Goal: Information Seeking & Learning: Learn about a topic

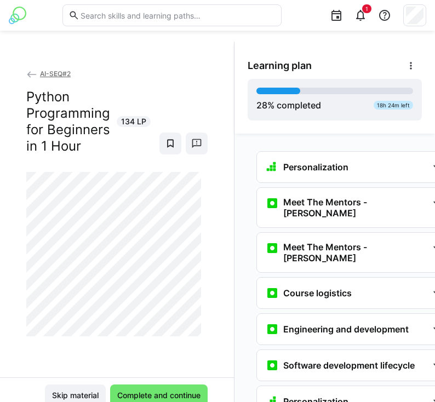
scroll to position [976, 0]
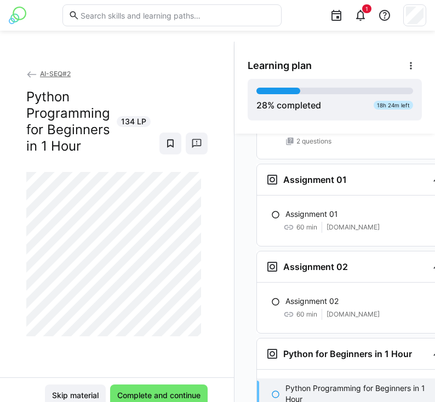
click at [341, 215] on div "Assignment 01 60 min [DOMAIN_NAME]" at bounding box center [354, 220] width 195 height 33
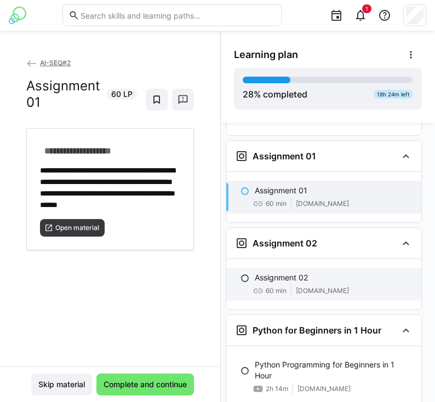
scroll to position [0, 0]
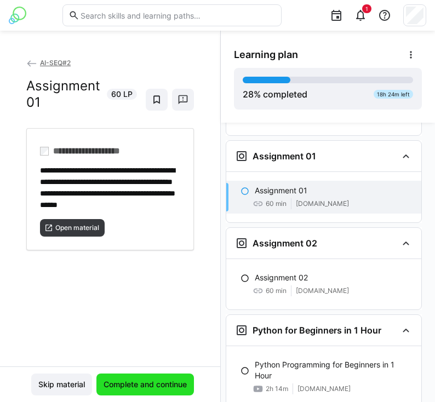
click at [128, 390] on span "Complete and continue" at bounding box center [144, 384] width 97 height 22
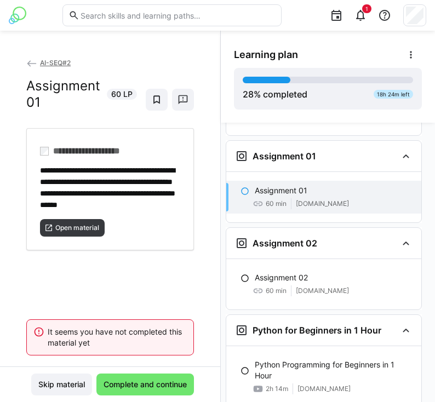
click at [114, 267] on div "**********" at bounding box center [110, 211] width 220 height 309
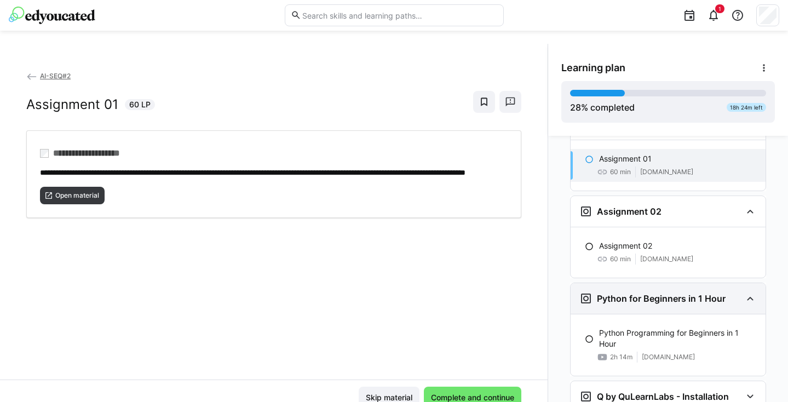
scroll to position [1034, 0]
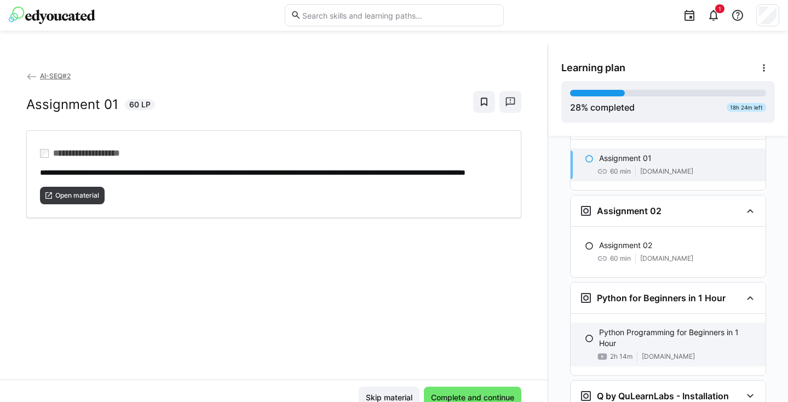
click at [434, 327] on p "Python Programming for Beginners in 1 Hour" at bounding box center [678, 338] width 158 height 22
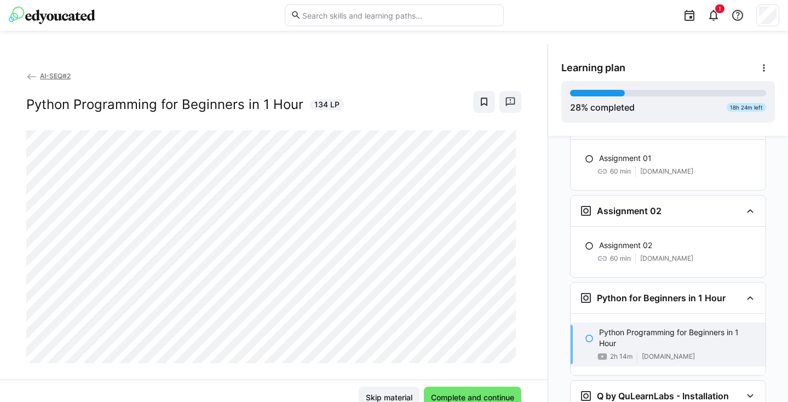
scroll to position [1084, 0]
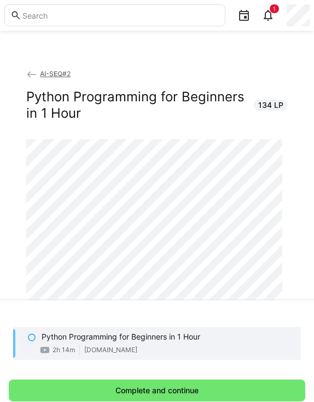
click at [1, 65] on div "AI-SEQ#2 Python Programming for Beginners in 1 Hour 134 LP Learning plan 28 % c…" at bounding box center [157, 227] width 314 height 371
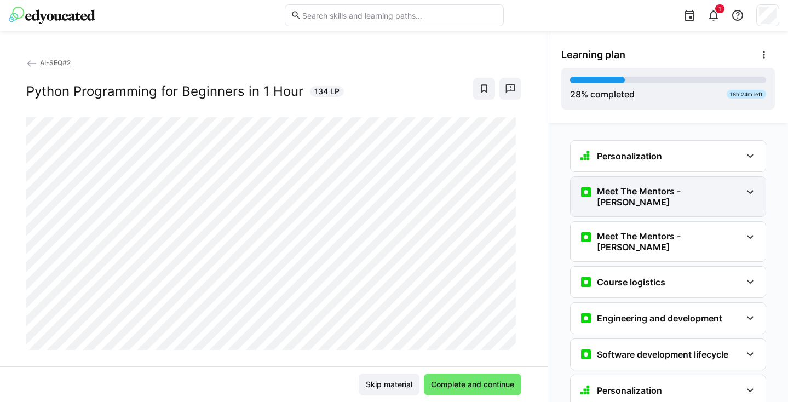
scroll to position [0, 0]
click at [434, 187] on div "Meet The Mentors - [PERSON_NAME]" at bounding box center [660, 197] width 162 height 22
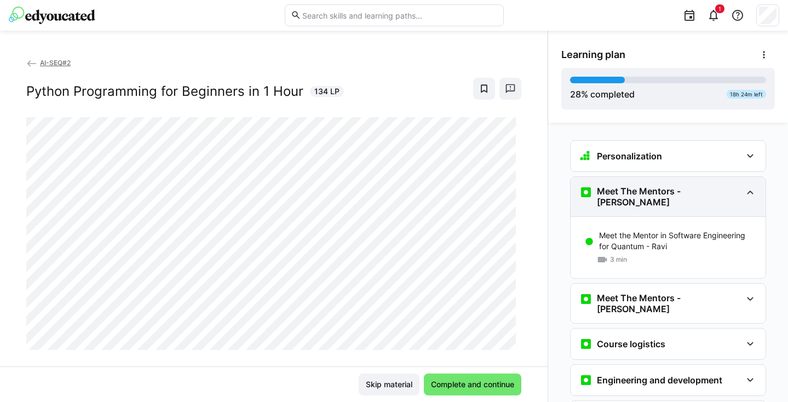
click at [434, 187] on div "Meet The Mentors - [PERSON_NAME]" at bounding box center [660, 197] width 162 height 22
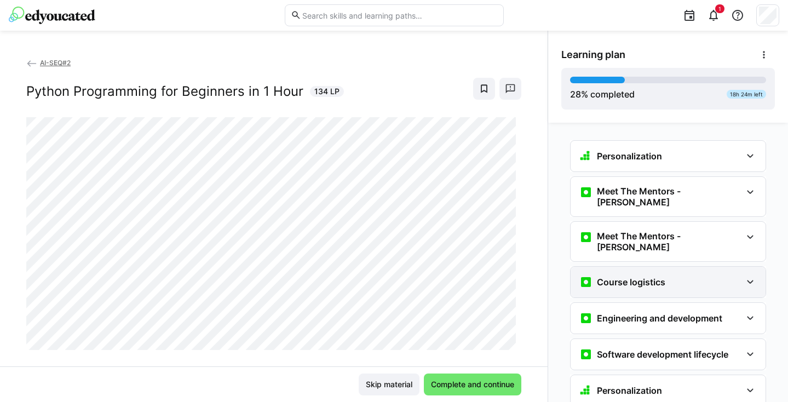
click at [434, 275] on div "Course logistics" at bounding box center [660, 281] width 162 height 13
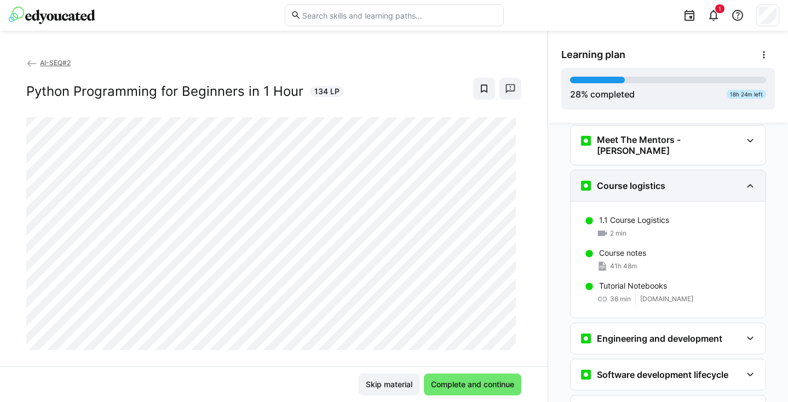
scroll to position [101, 0]
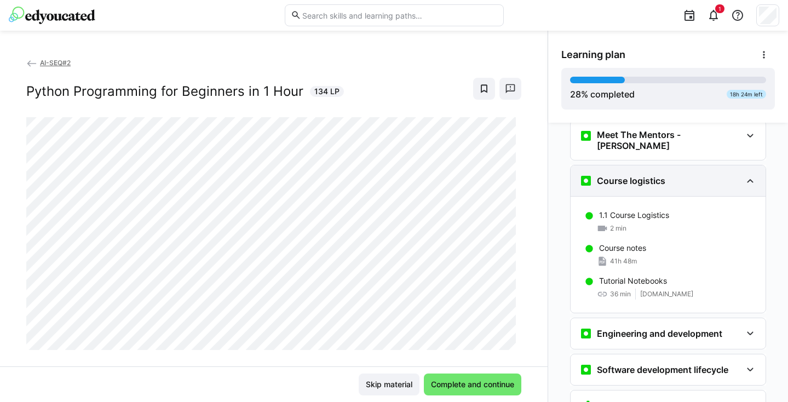
click at [434, 174] on div "Course logistics" at bounding box center [660, 180] width 162 height 13
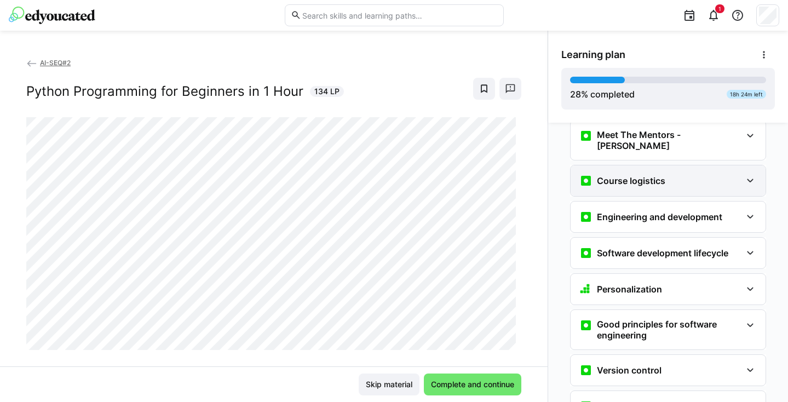
click at [434, 174] on div "Course logistics" at bounding box center [660, 180] width 162 height 13
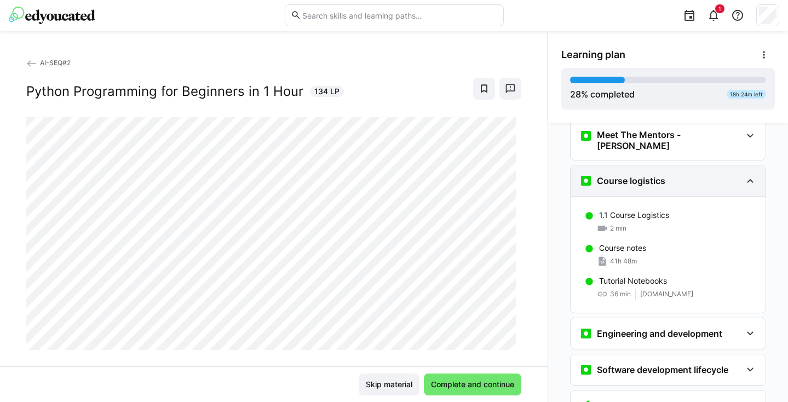
click at [434, 174] on div "Course logistics" at bounding box center [660, 180] width 162 height 13
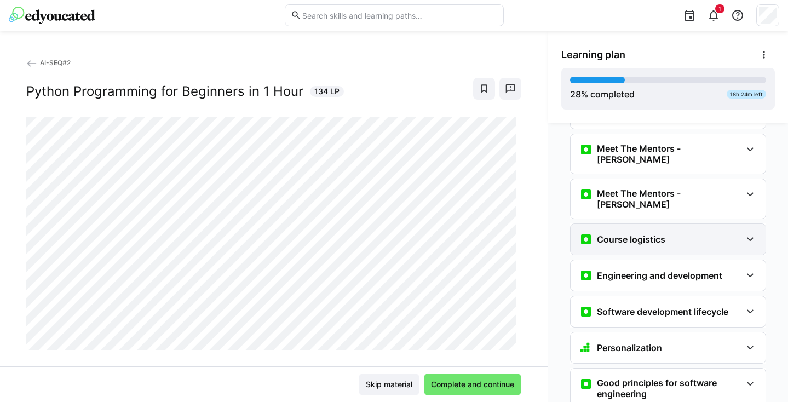
scroll to position [67, 0]
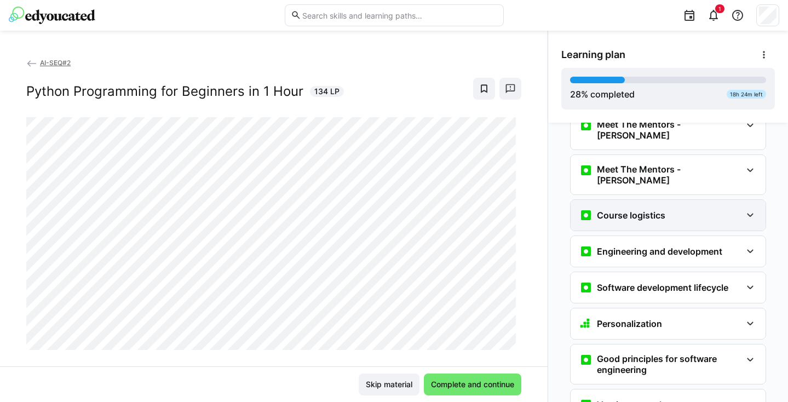
click at [434, 208] on div "Course logistics" at bounding box center [667, 215] width 195 height 31
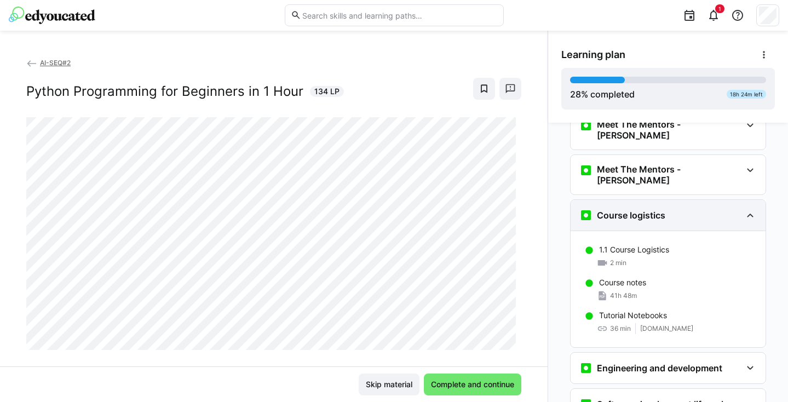
click at [434, 208] on div "Course logistics" at bounding box center [667, 215] width 195 height 31
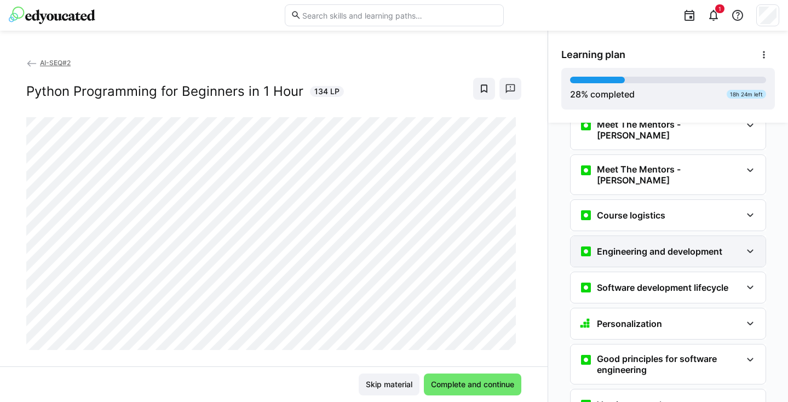
click at [434, 244] on div "Engineering and development" at bounding box center [667, 251] width 195 height 31
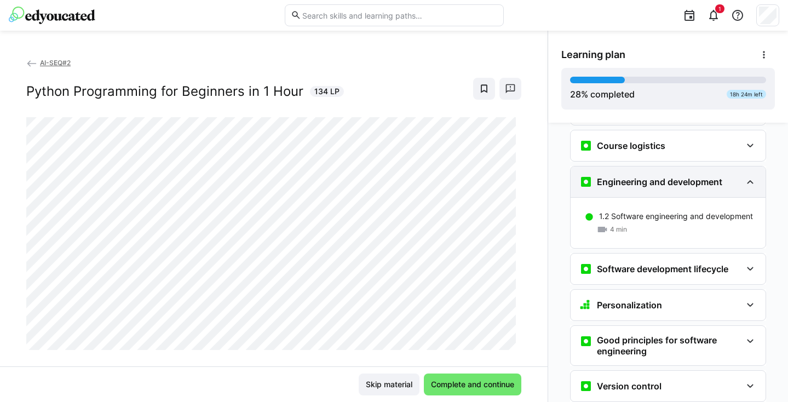
scroll to position [138, 0]
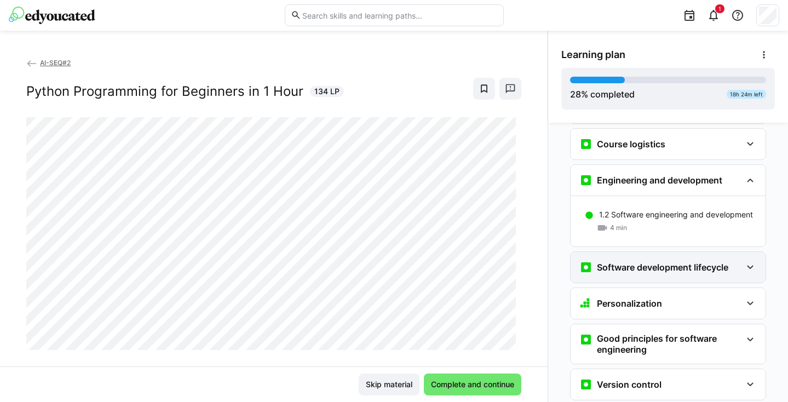
click at [434, 262] on h3 "Software development lifecycle" at bounding box center [662, 267] width 131 height 11
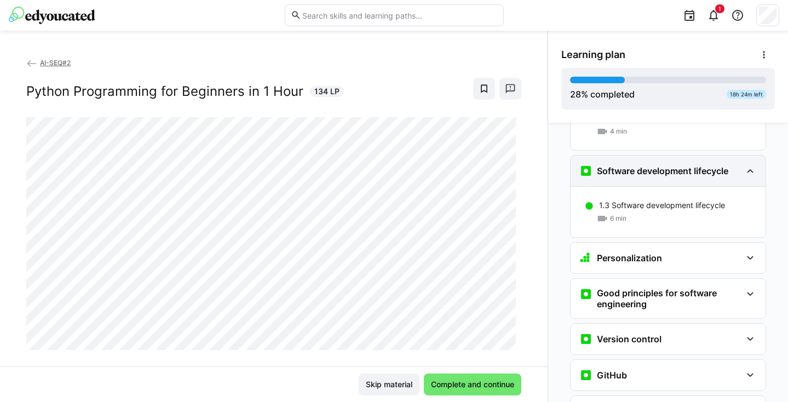
scroll to position [238, 0]
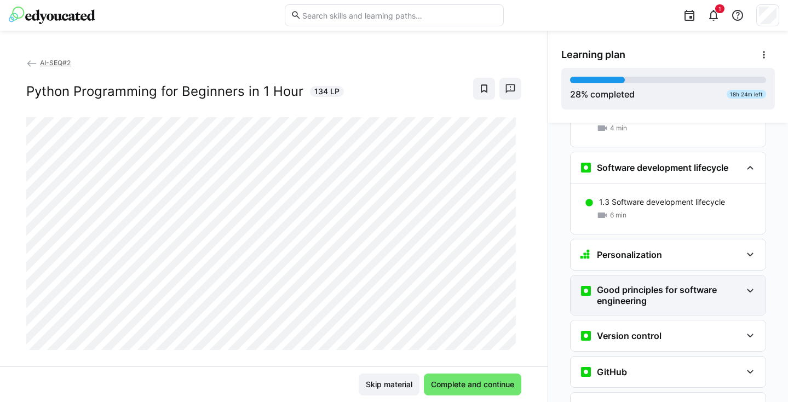
click at [434, 284] on h3 "Good principles for software engineering" at bounding box center [669, 295] width 144 height 22
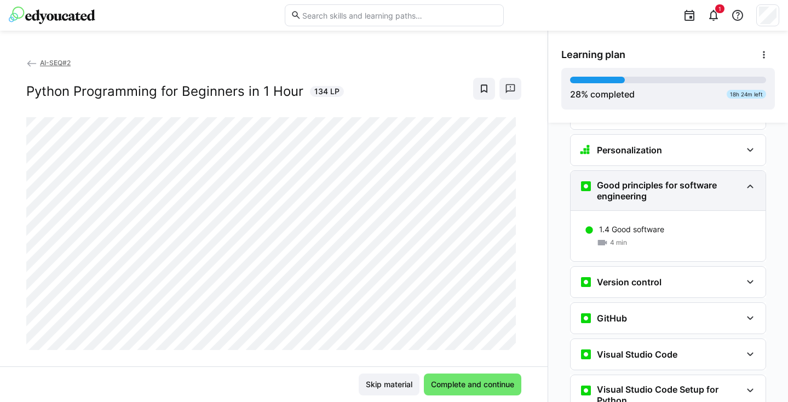
scroll to position [352, 0]
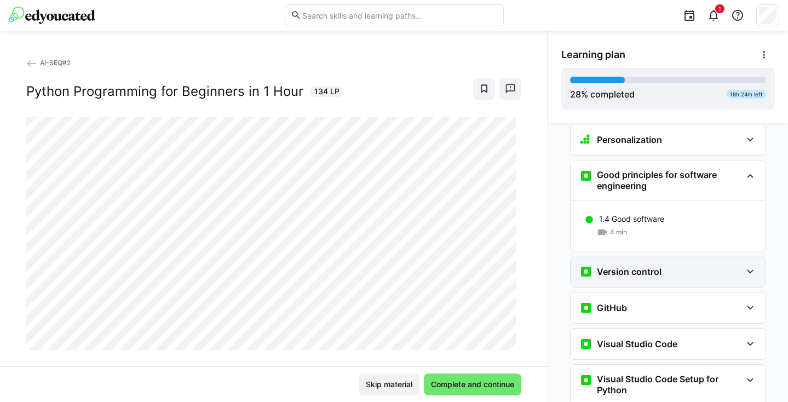
click at [434, 265] on div "Version control" at bounding box center [660, 271] width 162 height 13
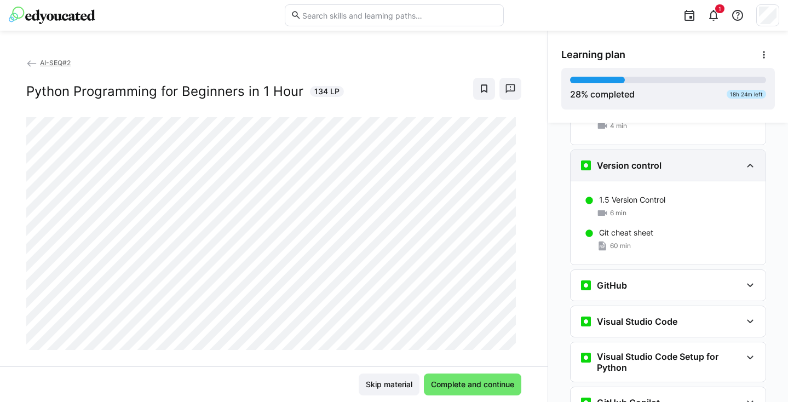
scroll to position [468, 0]
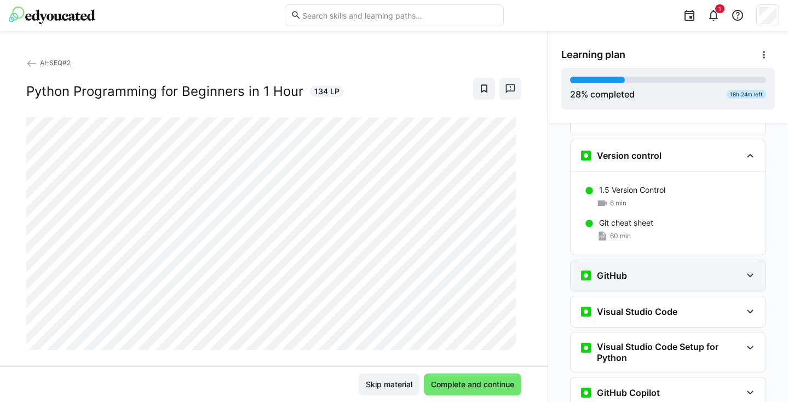
click at [434, 269] on div "GitHub" at bounding box center [660, 275] width 162 height 13
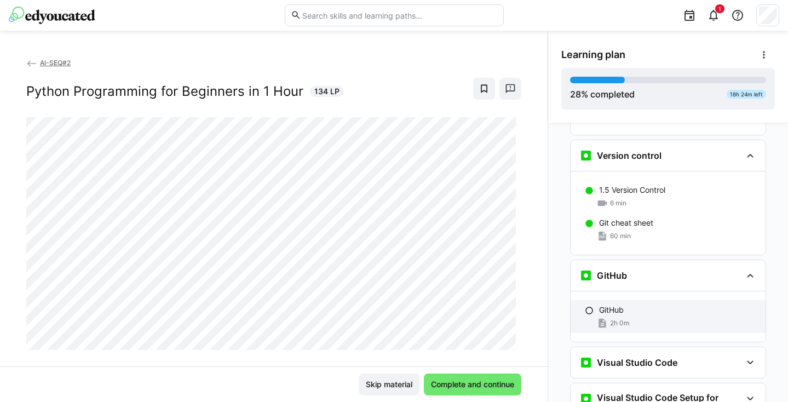
click at [434, 304] on div "GitHub" at bounding box center [678, 309] width 158 height 11
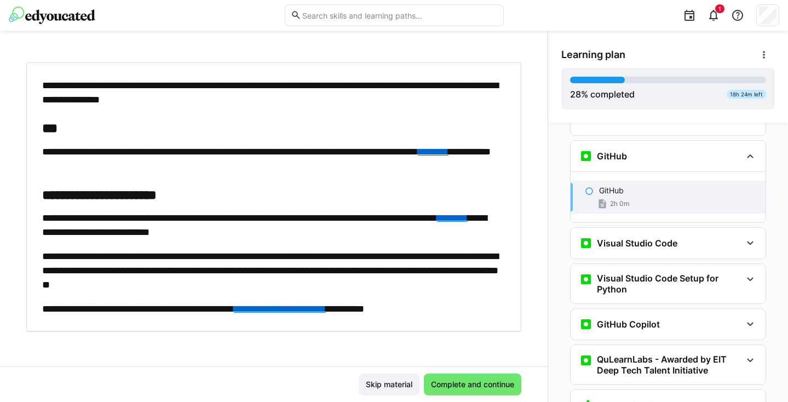
scroll to position [58, 0]
click at [434, 187] on eds-icon at bounding box center [588, 191] width 9 height 9
click at [434, 381] on span "Complete and continue" at bounding box center [472, 384] width 86 height 11
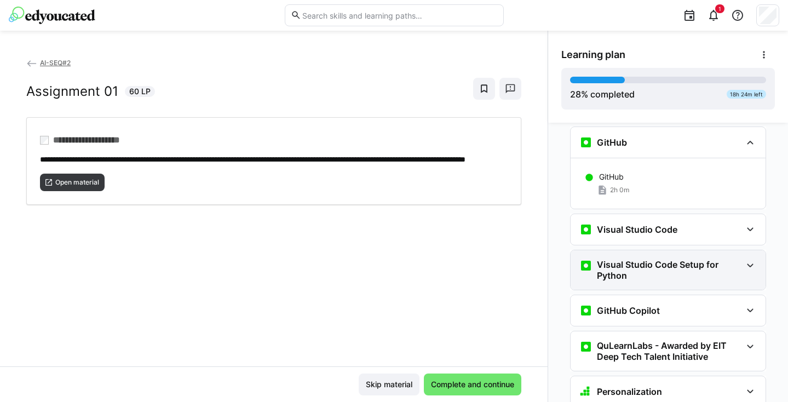
scroll to position [589, 0]
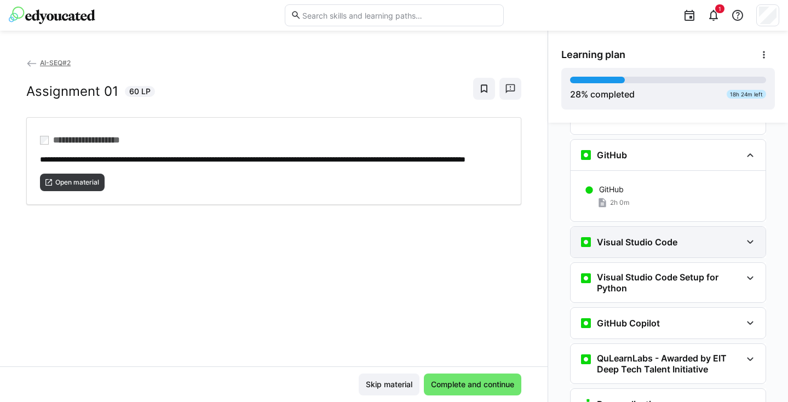
click at [434, 236] on h3 "Visual Studio Code" at bounding box center [637, 241] width 80 height 11
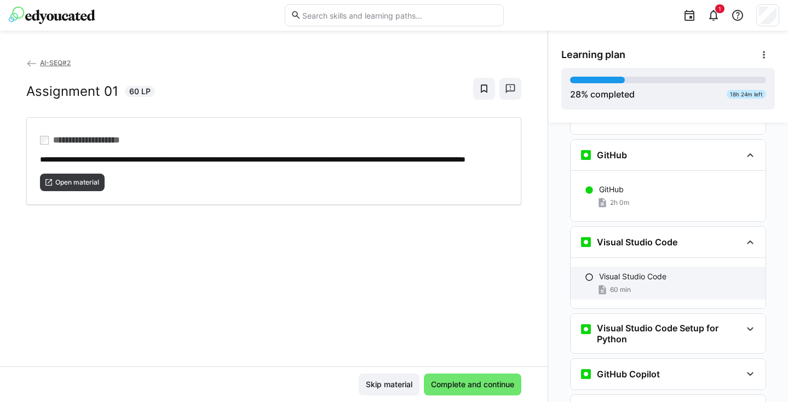
click at [434, 271] on p "Visual Studio Code" at bounding box center [632, 276] width 67 height 11
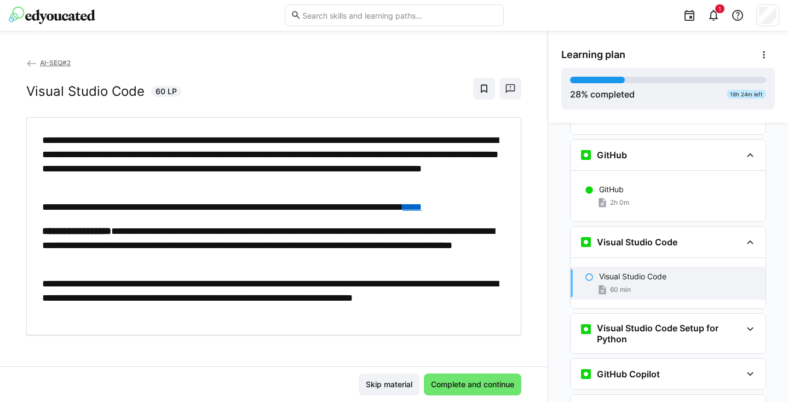
scroll to position [675, 0]
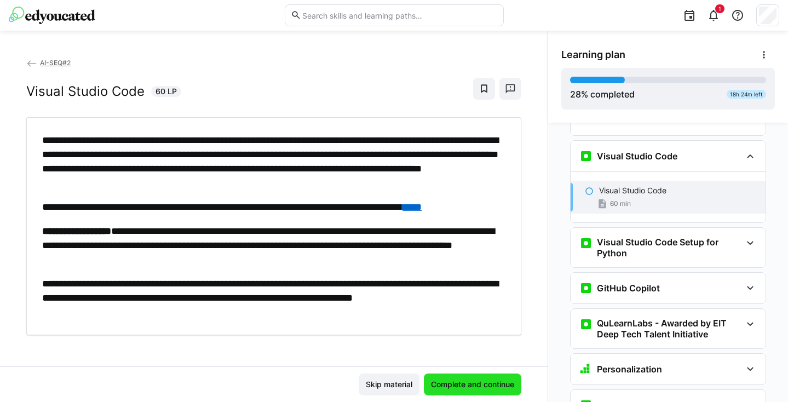
click at [434, 380] on span "Complete and continue" at bounding box center [472, 384] width 86 height 11
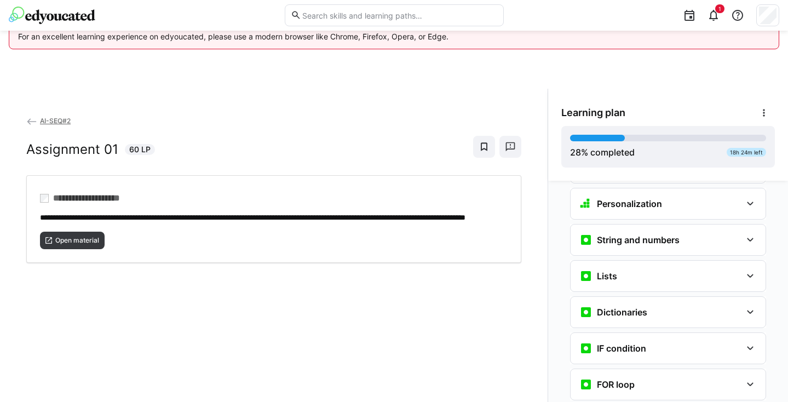
scroll to position [899, 0]
click at [434, 269] on div "Lists" at bounding box center [660, 275] width 162 height 13
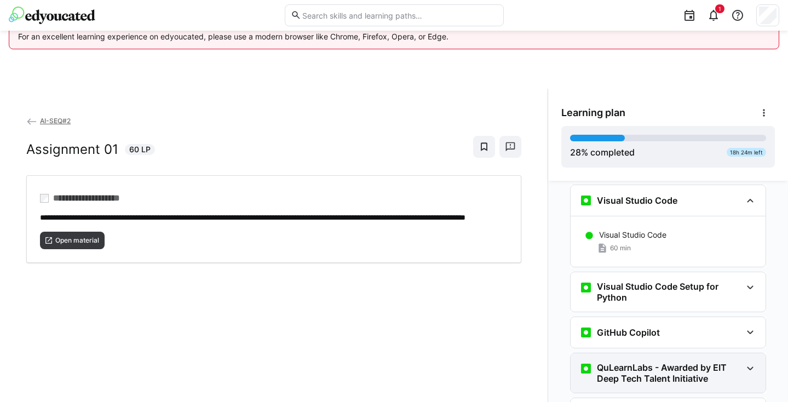
scroll to position [687, 0]
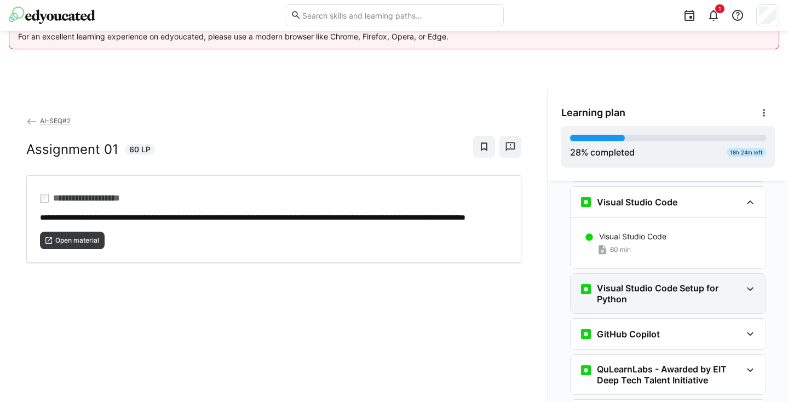
click at [434, 282] on h3 "Visual Studio Code Setup for Python" at bounding box center [669, 293] width 144 height 22
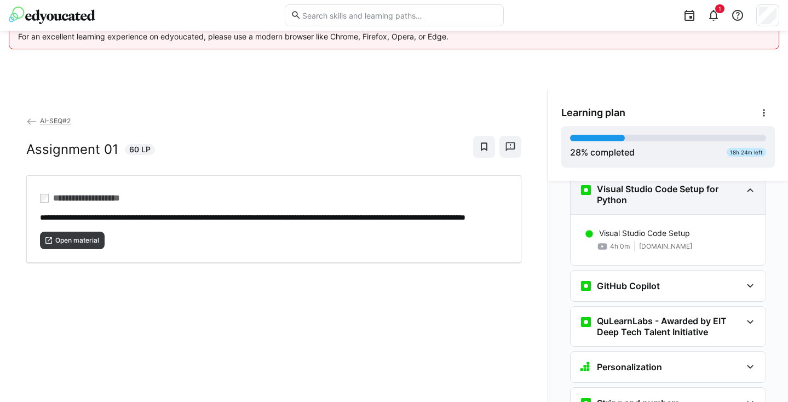
scroll to position [786, 0]
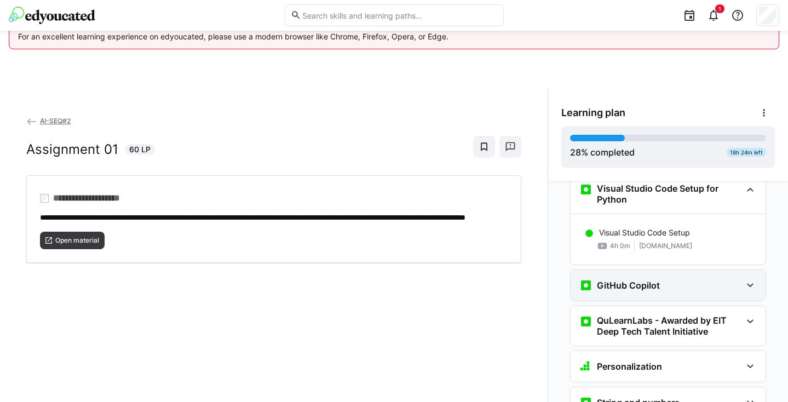
click at [434, 277] on div "GitHub Copilot" at bounding box center [667, 285] width 195 height 31
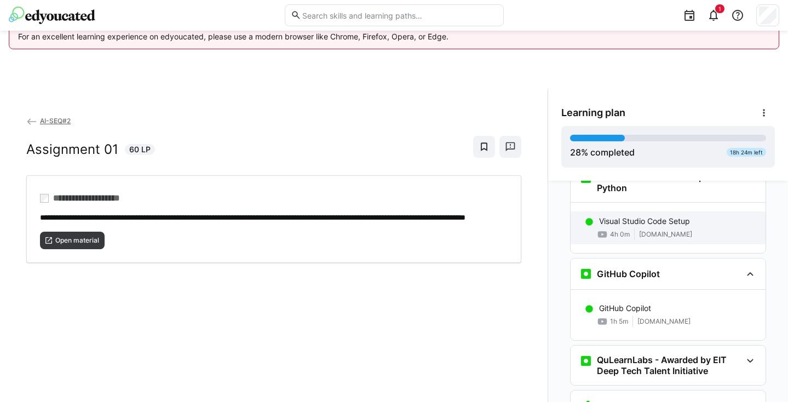
scroll to position [804, 0]
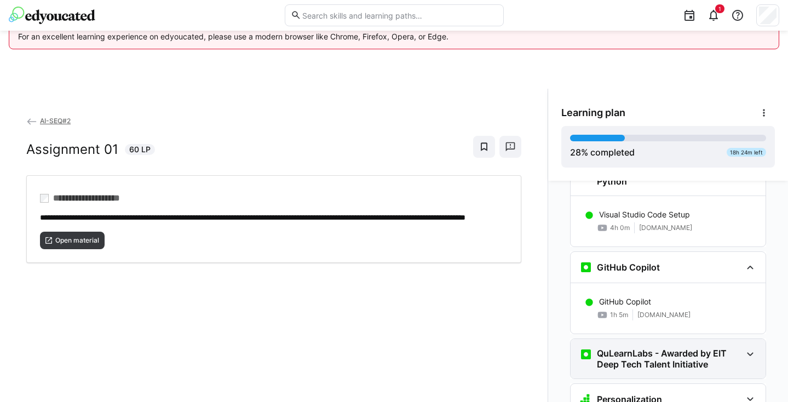
click at [434, 348] on h3 "QuLearnLabs - Awarded by EIT Deep Tech Talent Initiative" at bounding box center [669, 359] width 144 height 22
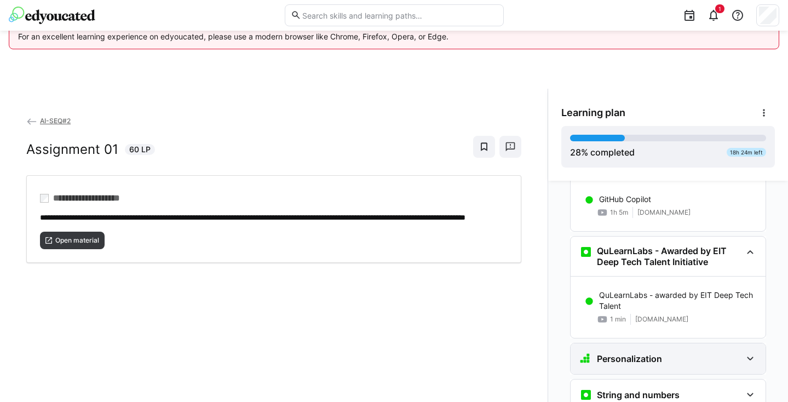
click at [434, 343] on div "Personalization" at bounding box center [667, 358] width 195 height 31
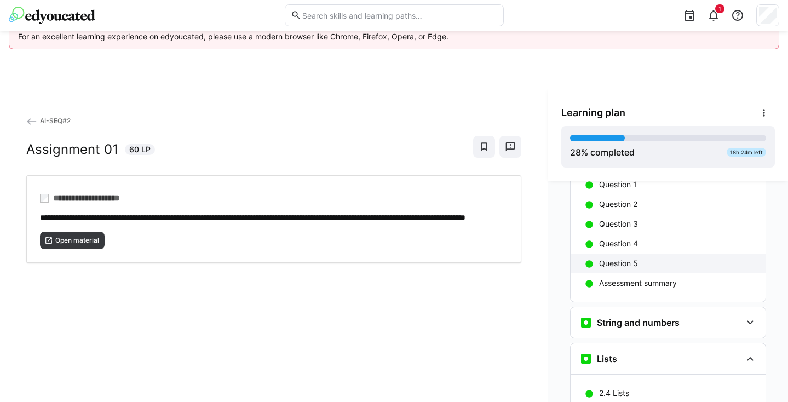
scroll to position [1116, 0]
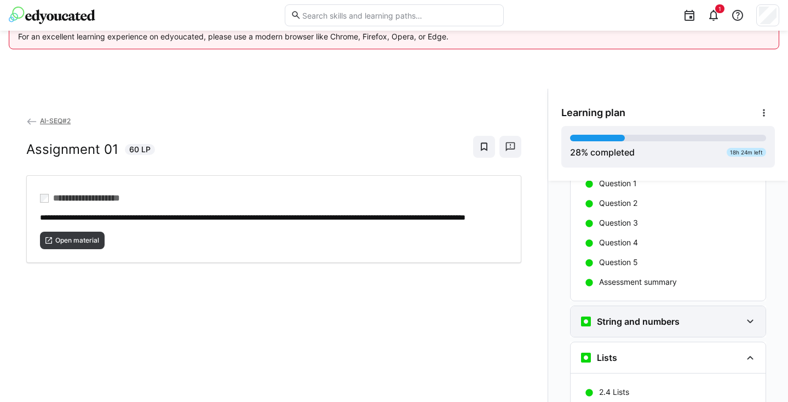
click at [434, 316] on h3 "String and numbers" at bounding box center [638, 321] width 83 height 11
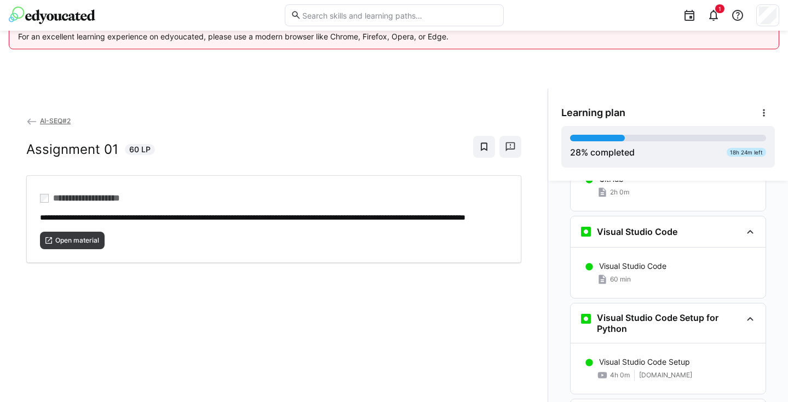
scroll to position [655, 0]
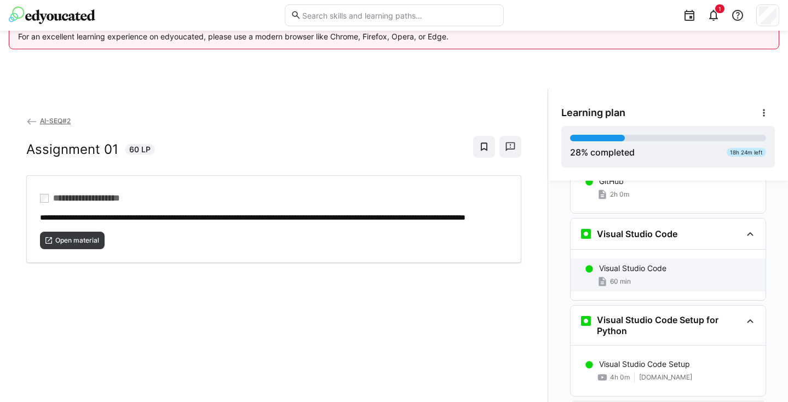
click at [434, 263] on p "Visual Studio Code" at bounding box center [632, 268] width 67 height 11
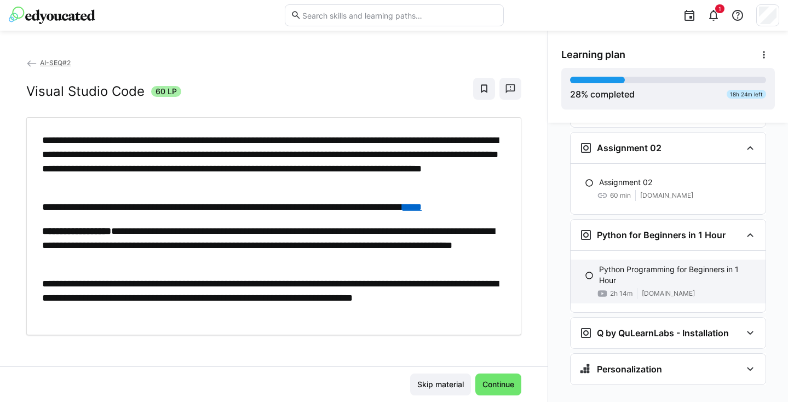
scroll to position [1885, 0]
click at [434, 264] on p "Python Programming for Beginners in 1 Hour" at bounding box center [678, 275] width 158 height 22
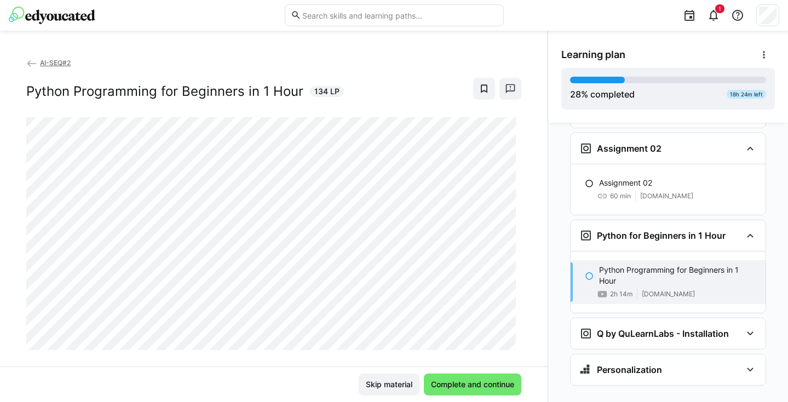
scroll to position [0, 0]
